Goal: Transaction & Acquisition: Purchase product/service

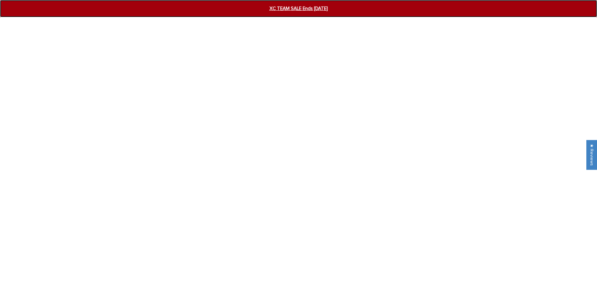
click at [283, 11] on span "XC TEAM SALE Ends [DATE]" at bounding box center [298, 8] width 231 height 7
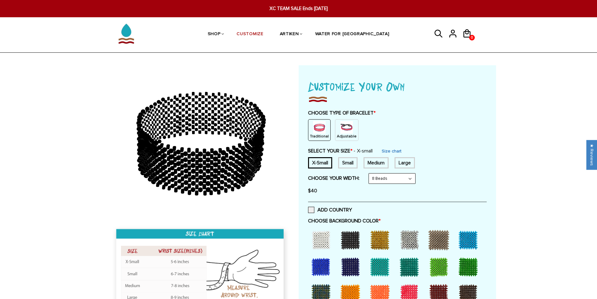
click at [346, 132] on img at bounding box center [346, 127] width 13 height 13
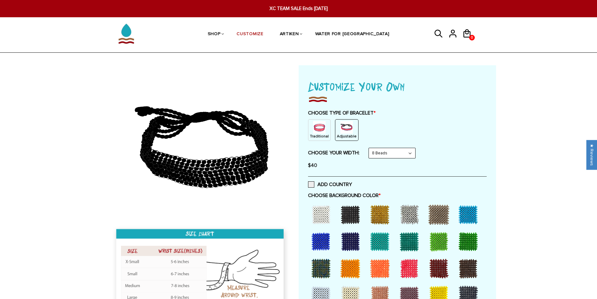
click at [415, 155] on select "8 Beads 6 Beads 10 Beads" at bounding box center [392, 153] width 46 height 10
click at [370, 148] on select "8 Beads 6 Beads 10 Beads" at bounding box center [392, 153] width 46 height 10
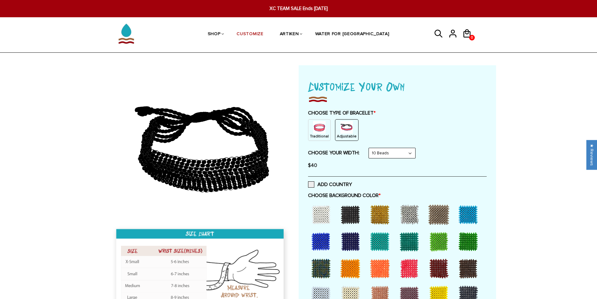
scroll to position [31, 0]
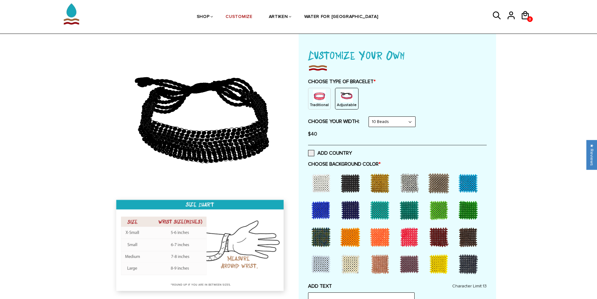
click at [387, 119] on select "8 Beads 6 Beads 10 Beads" at bounding box center [392, 122] width 46 height 10
click at [370, 117] on select "8 Beads 6 Beads 10 Beads" at bounding box center [392, 122] width 46 height 10
click at [384, 124] on select "8 Beads 6 Beads 10 Beads" at bounding box center [392, 122] width 46 height 10
click at [370, 117] on select "8 Beads 6 Beads 10 Beads" at bounding box center [392, 122] width 46 height 10
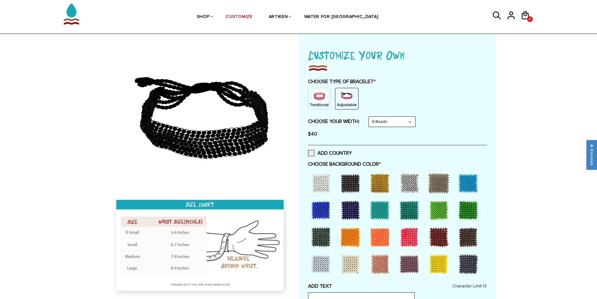
click at [385, 123] on select "8 Beads 6 Beads 10 Beads" at bounding box center [392, 122] width 46 height 10
click at [370, 117] on select "8 Beads 6 Beads 10 Beads" at bounding box center [392, 122] width 46 height 10
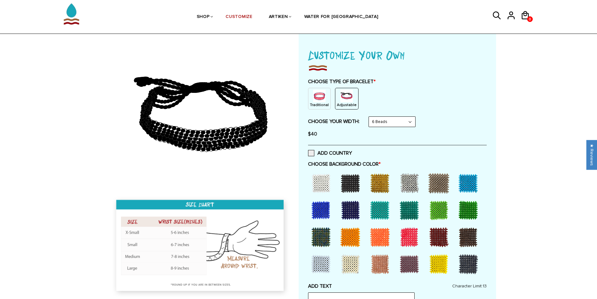
click at [386, 117] on select "8 Beads 6 Beads 10 Beads" at bounding box center [392, 122] width 46 height 10
select select "10-beads"
click at [370, 117] on select "8 Beads 6 Beads 10 Beads" at bounding box center [392, 122] width 46 height 10
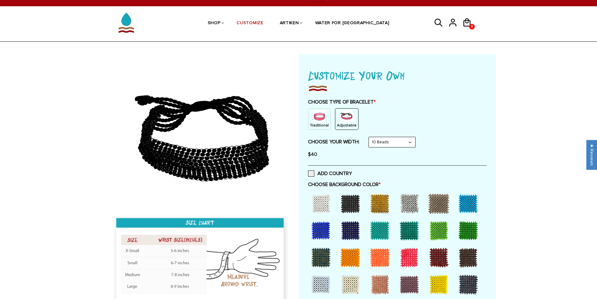
scroll to position [0, 0]
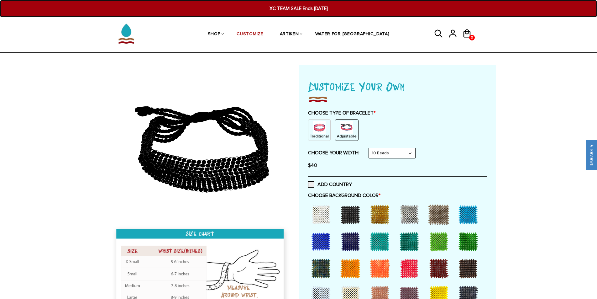
click at [282, 10] on span "XC TEAM SALE Ends [DATE]" at bounding box center [298, 8] width 231 height 7
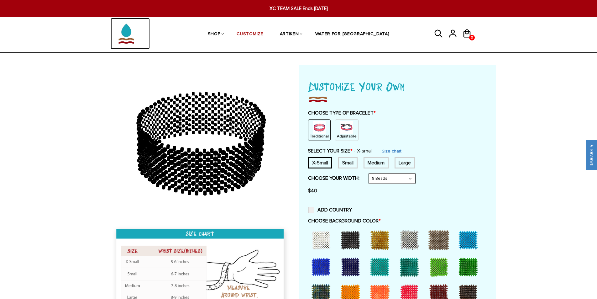
click at [121, 36] on img at bounding box center [126, 33] width 31 height 31
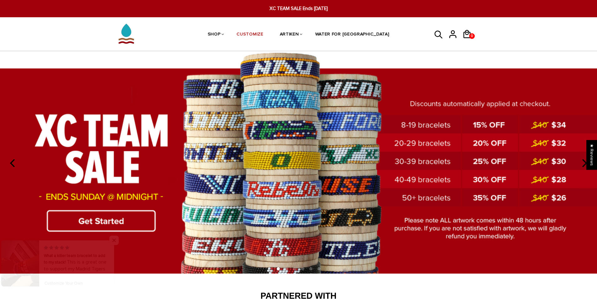
click at [313, 165] on img at bounding box center [298, 162] width 597 height 222
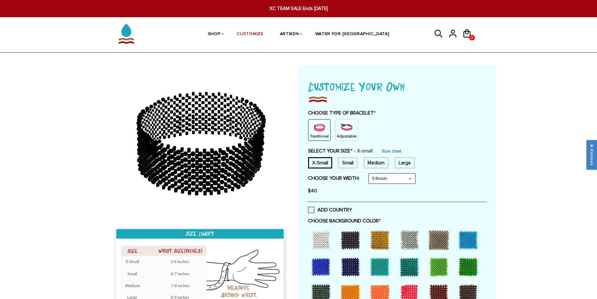
click at [346, 125] on img at bounding box center [346, 127] width 13 height 13
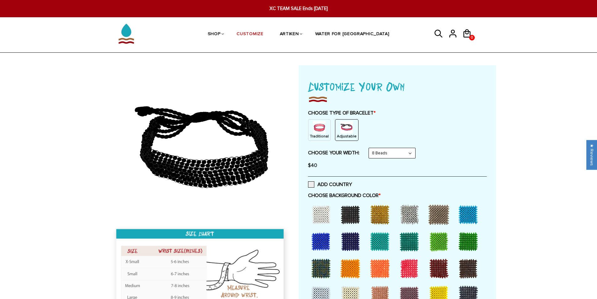
click at [381, 154] on select "8 Beads 6 Beads 10 Beads" at bounding box center [392, 153] width 46 height 10
select select "10-beads"
click at [370, 148] on select "8 Beads 6 Beads 10 Beads" at bounding box center [392, 153] width 46 height 10
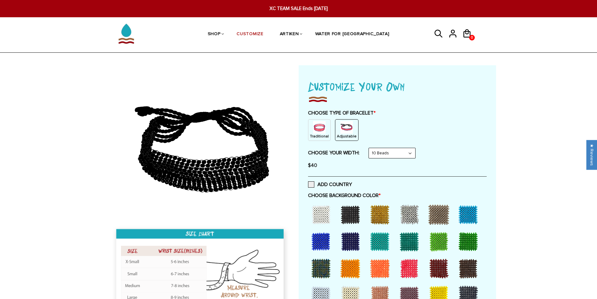
scroll to position [31, 0]
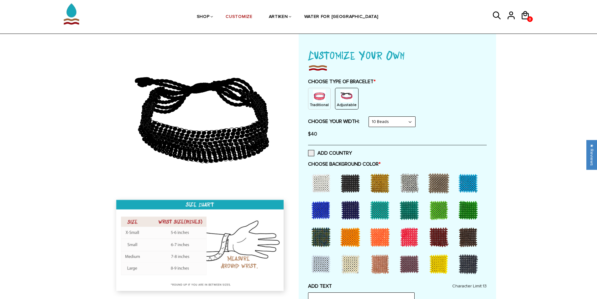
click at [315, 185] on div at bounding box center [320, 182] width 25 height 25
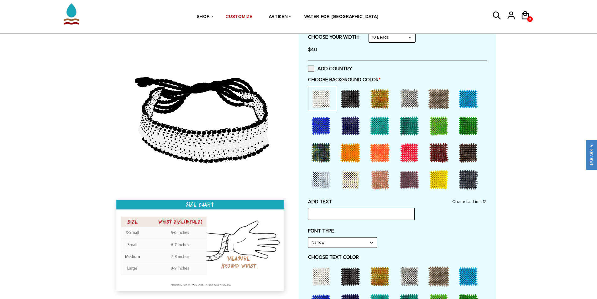
scroll to position [125, 0]
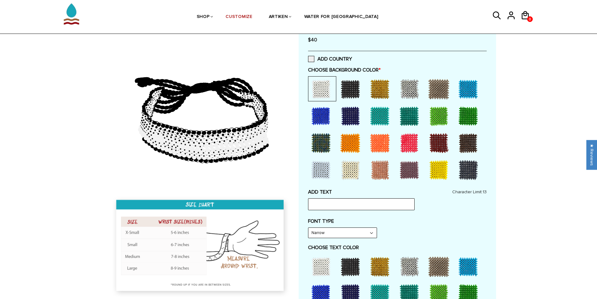
click at [348, 229] on select "Narrow Bold" at bounding box center [342, 233] width 68 height 10
select select "Bold"
click at [308, 228] on select "Narrow Bold" at bounding box center [342, 233] width 68 height 10
click at [355, 203] on input "text" at bounding box center [361, 204] width 107 height 12
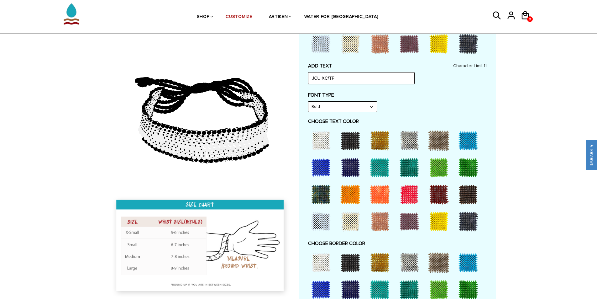
scroll to position [345, 0]
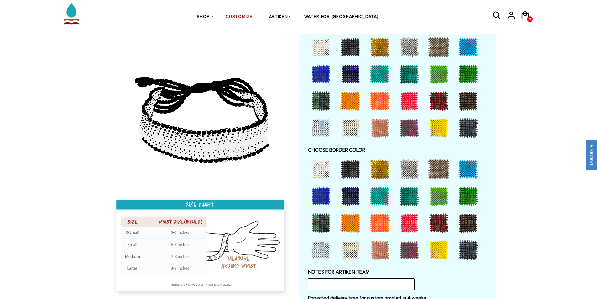
type input "JCU XC/TF"
click at [381, 166] on div at bounding box center [379, 168] width 25 height 25
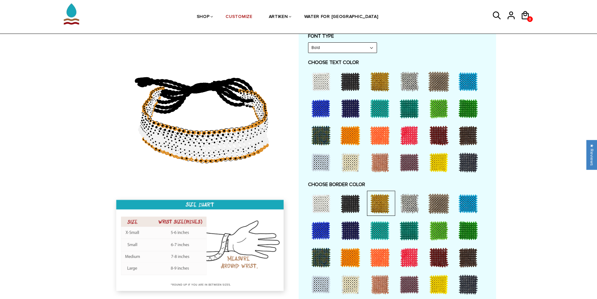
scroll to position [282, 0]
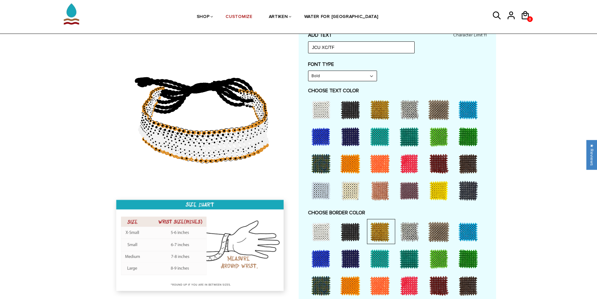
click at [353, 132] on div at bounding box center [350, 136] width 25 height 25
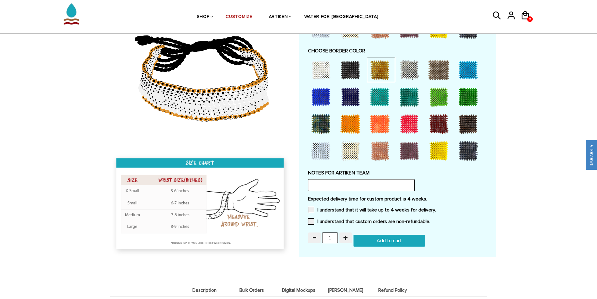
scroll to position [501, 0]
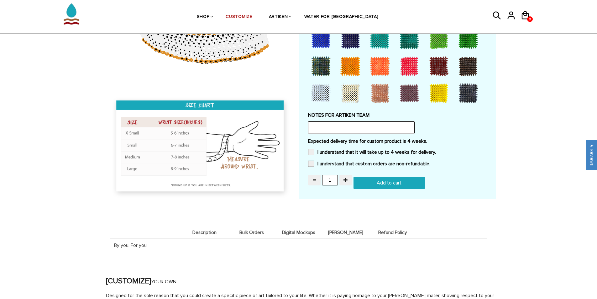
click at [409, 126] on input "text" at bounding box center [361, 127] width 107 height 12
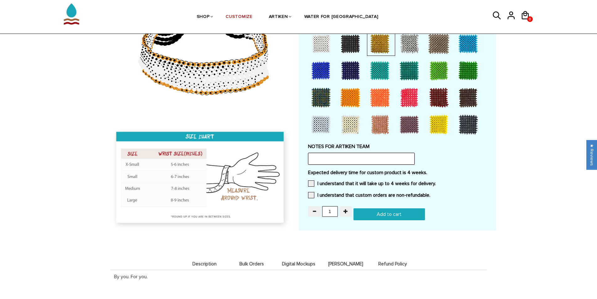
type input "w"
click at [399, 160] on input "We want to include the JCU logo vertically on the bracelet. I have attached bel…" at bounding box center [361, 159] width 107 height 12
paste input "https://www.google.com/url?sa=i&url=https%3A%2F%2Fcarrollnews.org%2F1971%2Fspor…"
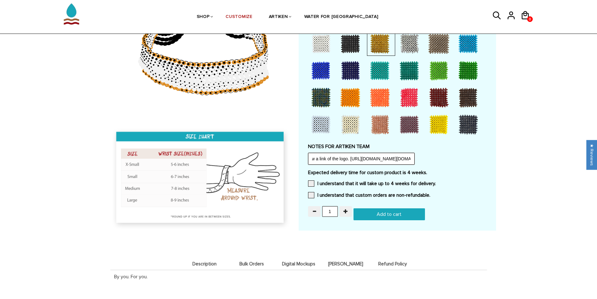
drag, startPoint x: 411, startPoint y: 160, endPoint x: 351, endPoint y: 158, distance: 60.2
click at [351, 158] on input "We want to include the JCU logo vertically on the bracelet. I have attached bel…" at bounding box center [361, 159] width 107 height 12
click at [395, 156] on input "We want to include the JCU logo vertically on the bracelet. I have attached bel…" at bounding box center [361, 159] width 107 height 12
type input "We want to include the JCU logo vertically on the bracelet. I have attached bel…"
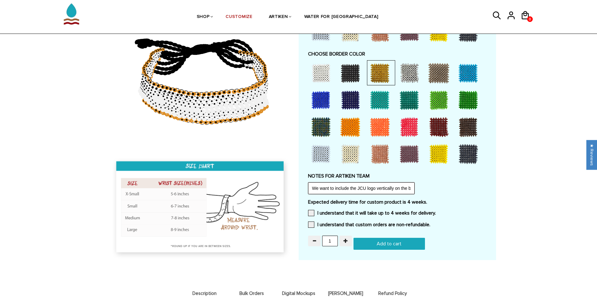
scroll to position [470, 0]
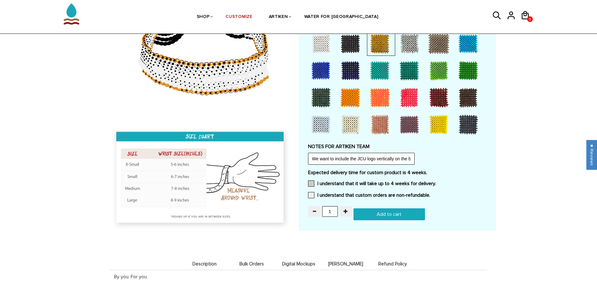
click at [419, 183] on label "I understand that it will take up to 4 weeks for delivery." at bounding box center [372, 183] width 128 height 6
click at [436, 181] on input "I understand that it will take up to 4 weeks for delivery." at bounding box center [436, 181] width 0 height 0
click at [409, 195] on label "I understand that custom orders are non-refundable." at bounding box center [369, 195] width 122 height 6
click at [430, 193] on input "I understand that custom orders are non-refundable." at bounding box center [430, 193] width 0 height 0
click at [331, 210] on input "1" at bounding box center [330, 211] width 16 height 11
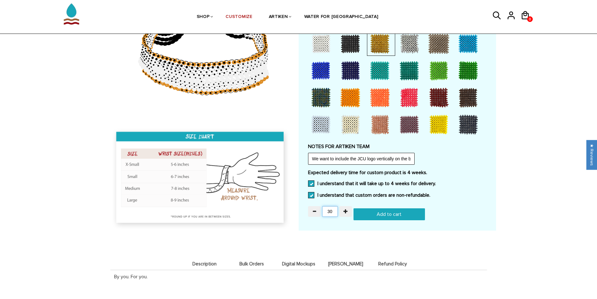
type input "30"
click at [464, 174] on label "Expected delivery time for custom product is 4 weeks." at bounding box center [397, 172] width 179 height 6
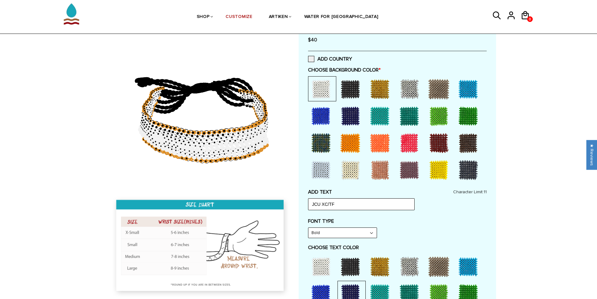
scroll to position [188, 0]
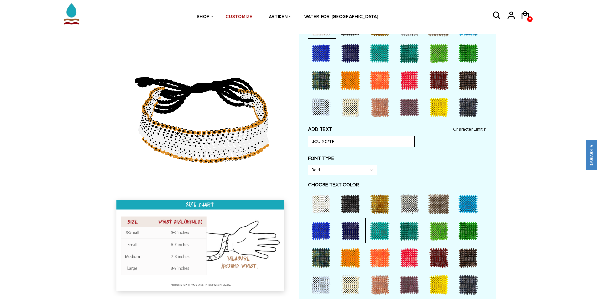
click at [361, 172] on select "Narrow Bold" at bounding box center [342, 170] width 68 height 10
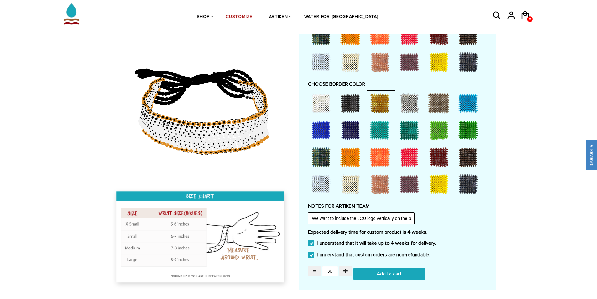
scroll to position [439, 0]
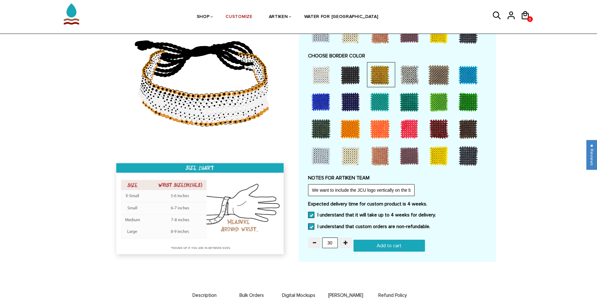
click at [400, 247] on input "Add to cart" at bounding box center [388, 245] width 71 height 12
type input "Add to cart"
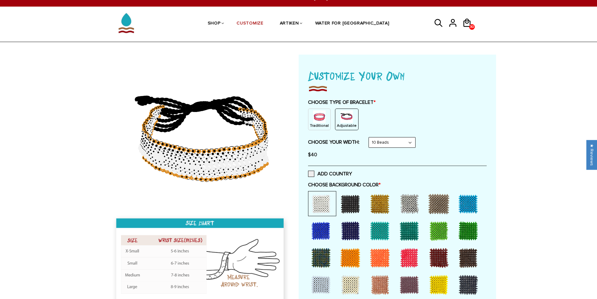
scroll to position [0, 0]
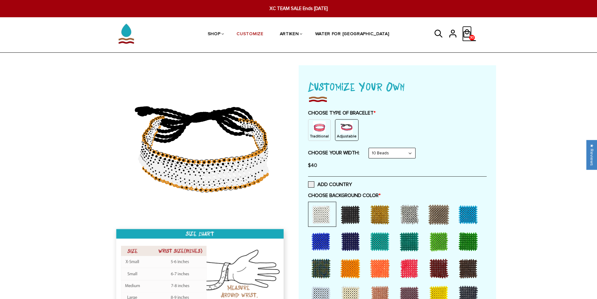
click at [468, 35] on icon at bounding box center [466, 33] width 9 height 15
